Goal: Transaction & Acquisition: Purchase product/service

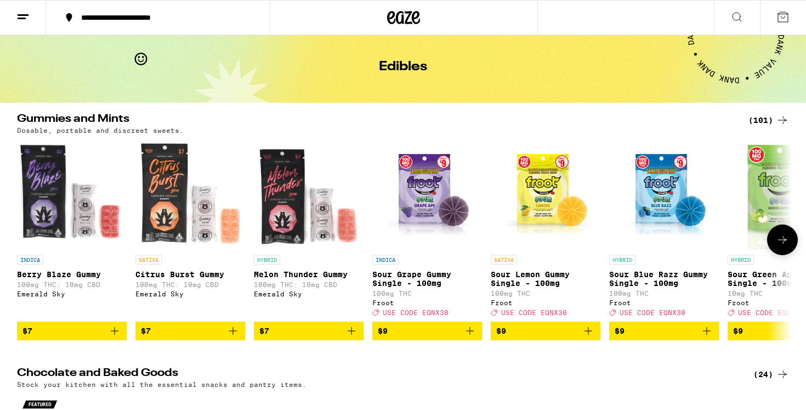
scroll to position [35, 0]
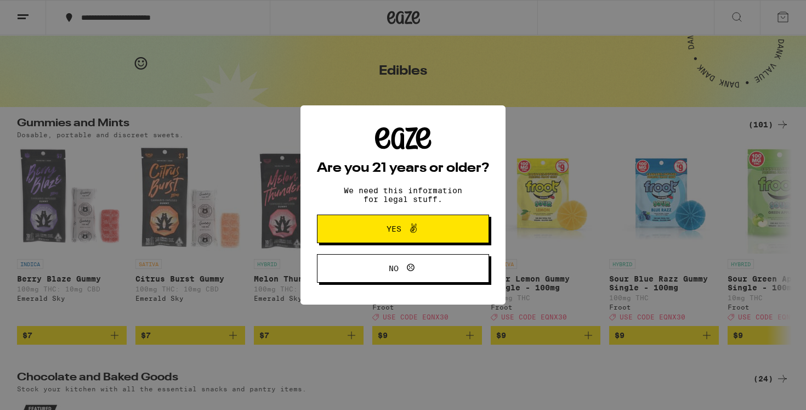
click at [379, 266] on span "No" at bounding box center [402, 268] width 83 height 14
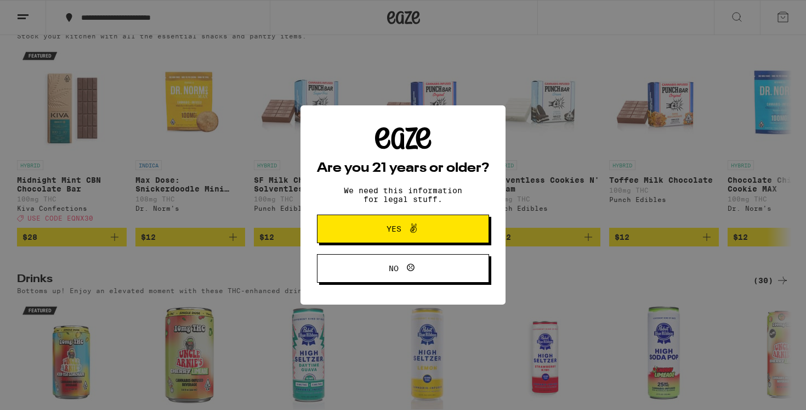
scroll to position [386, 0]
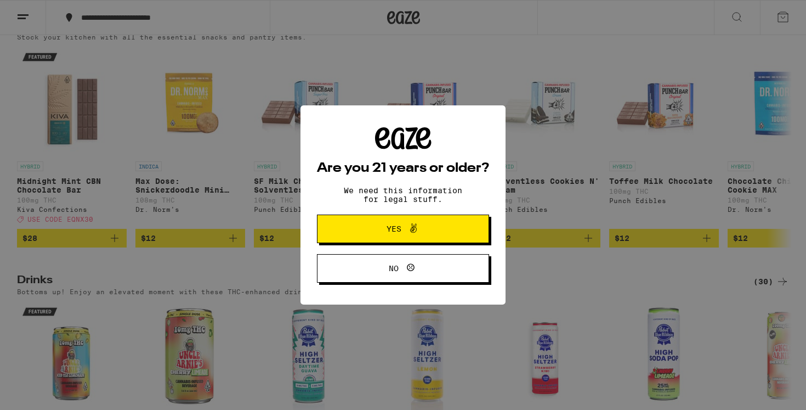
click at [355, 226] on button "Yes" at bounding box center [403, 228] width 172 height 29
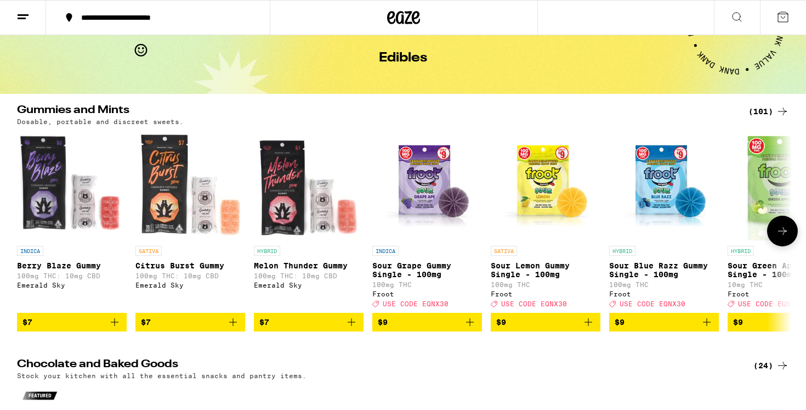
scroll to position [56, 0]
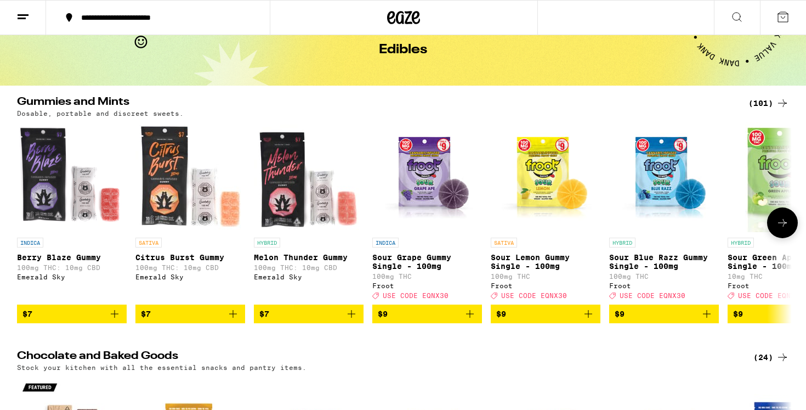
click at [783, 236] on button at bounding box center [782, 222] width 31 height 31
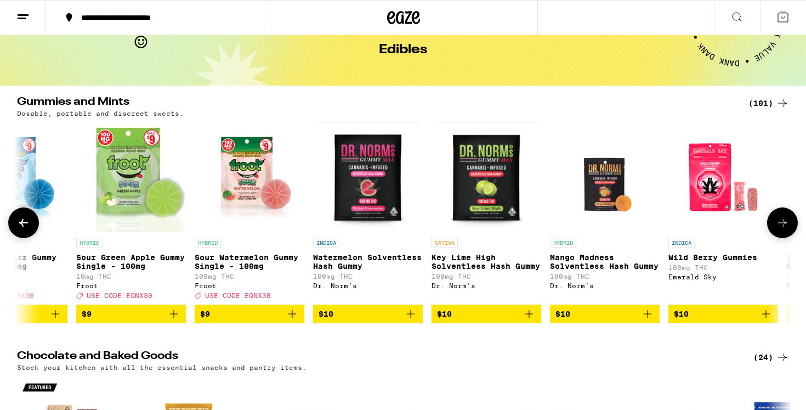
scroll to position [0, 652]
